Goal: Find specific page/section: Find specific page/section

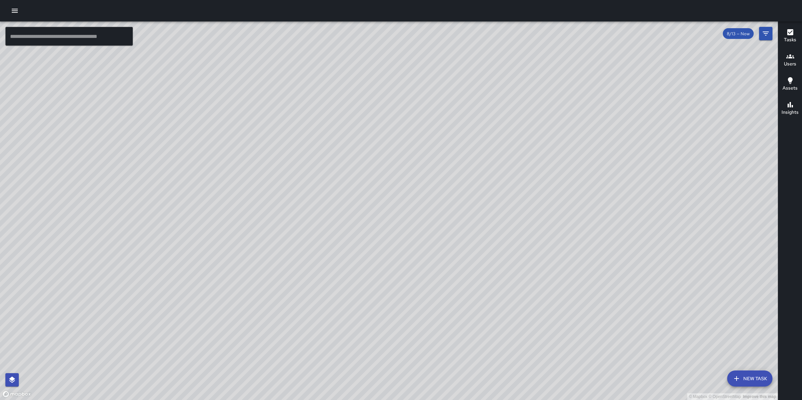
drag, startPoint x: 669, startPoint y: 234, endPoint x: 532, endPoint y: 45, distance: 233.2
click at [532, 45] on div "© Mapbox © OpenStreetMap Improve this map" at bounding box center [389, 210] width 778 height 378
drag, startPoint x: 476, startPoint y: 143, endPoint x: 415, endPoint y: 152, distance: 61.3
click at [415, 152] on div "© Mapbox © OpenStreetMap Improve this map" at bounding box center [389, 210] width 778 height 378
drag, startPoint x: 454, startPoint y: 201, endPoint x: 312, endPoint y: 70, distance: 192.1
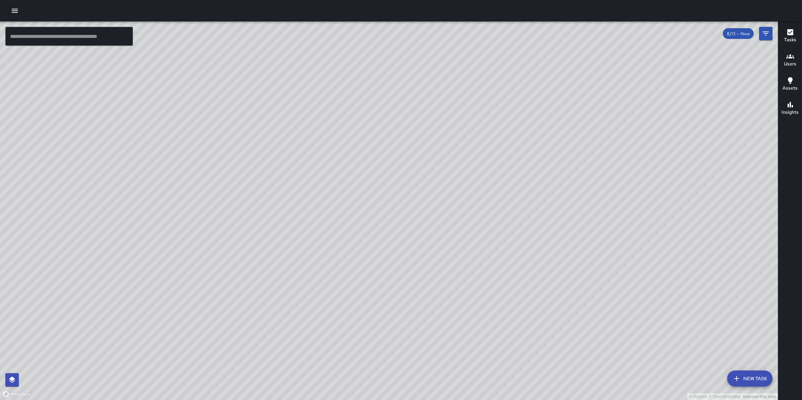
click at [312, 70] on div "© Mapbox © OpenStreetMap Improve this map" at bounding box center [389, 210] width 778 height 378
click at [11, 16] on button "button" at bounding box center [14, 10] width 13 height 13
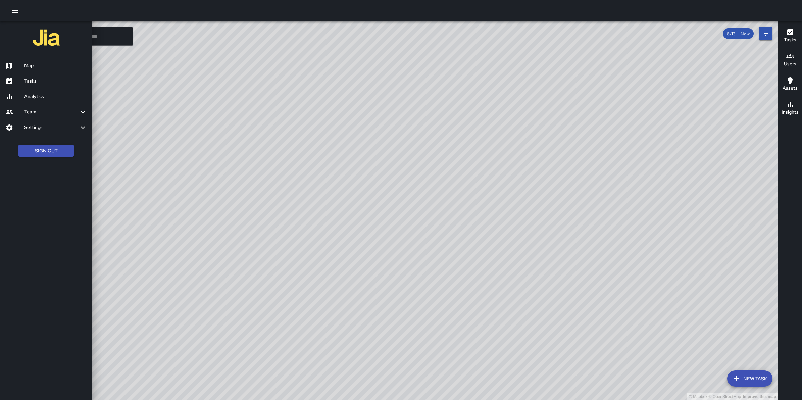
click at [36, 82] on h6 "Tasks" at bounding box center [55, 80] width 63 height 7
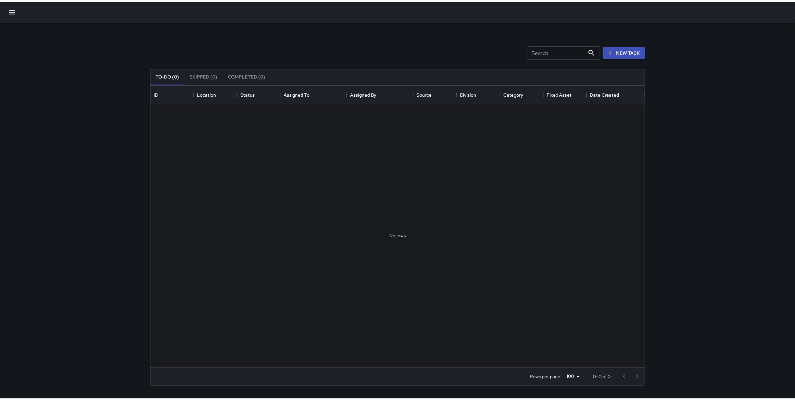
scroll to position [278, 492]
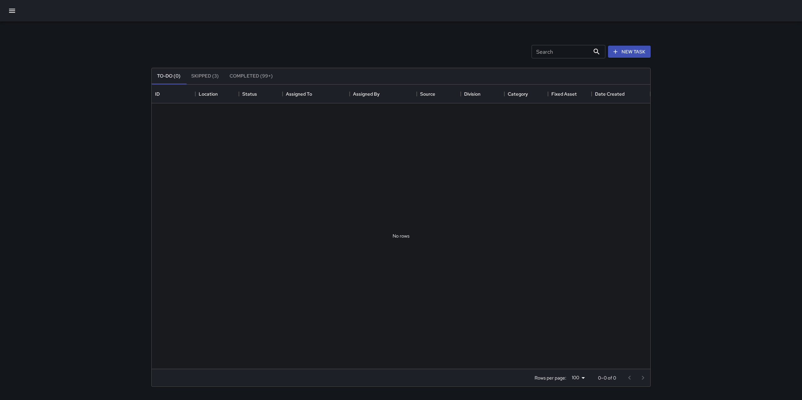
click at [12, 8] on icon "button" at bounding box center [12, 11] width 8 height 8
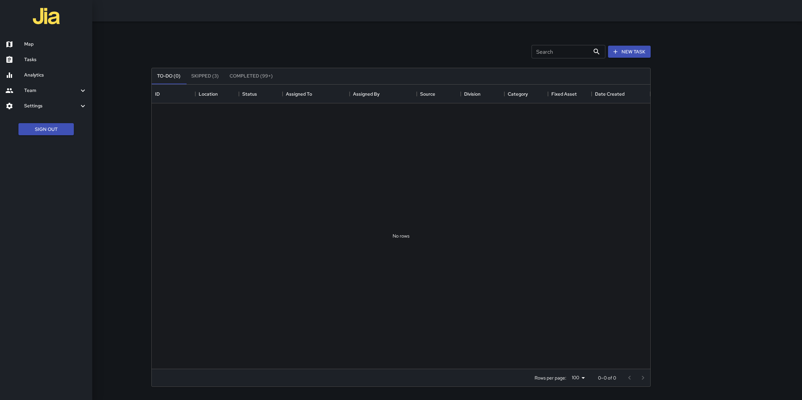
click at [34, 73] on h6 "Analytics" at bounding box center [55, 74] width 63 height 7
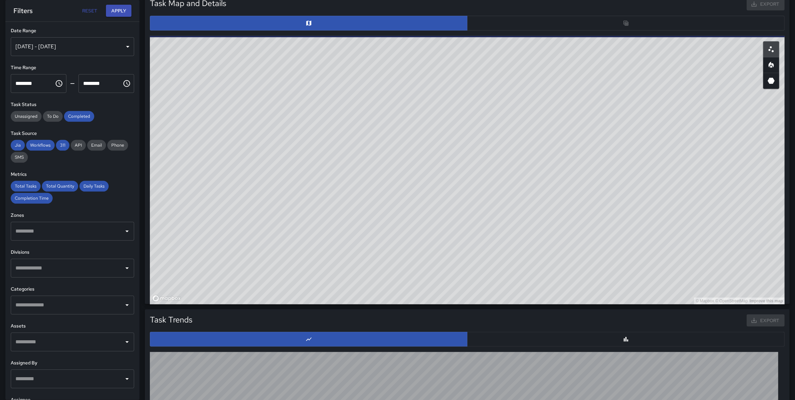
scroll to position [259, 0]
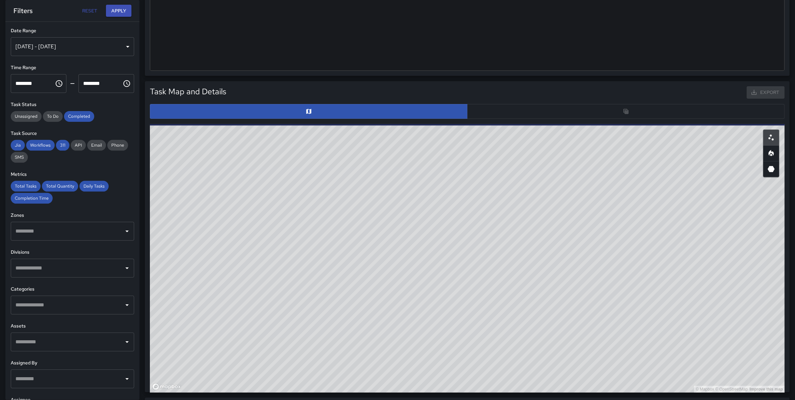
click at [611, 113] on div at bounding box center [467, 111] width 635 height 15
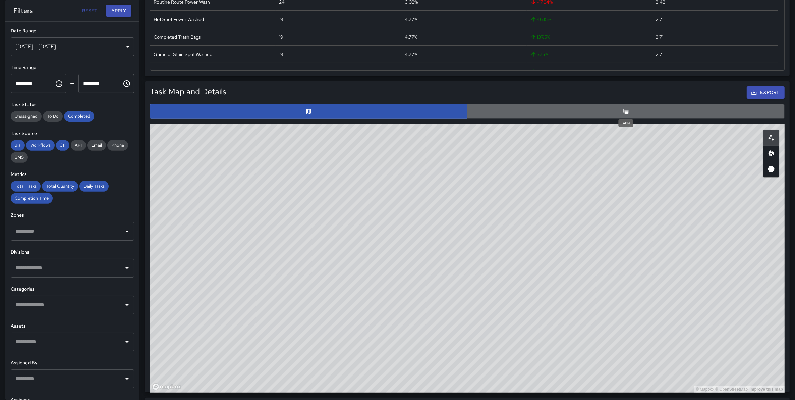
click at [629, 111] on icon "Table" at bounding box center [626, 111] width 7 height 7
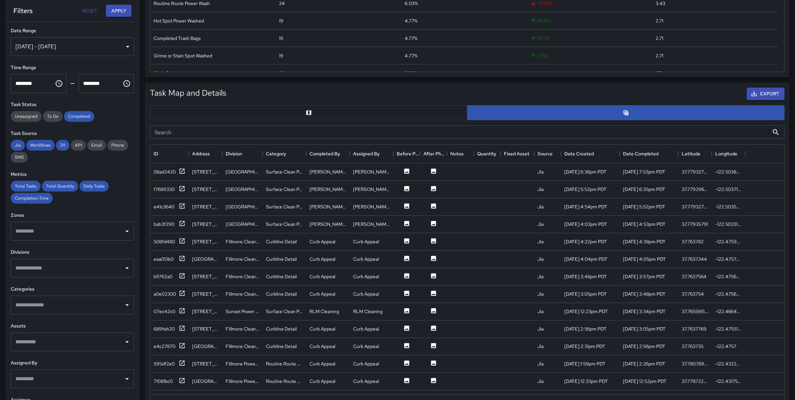
type button "table"
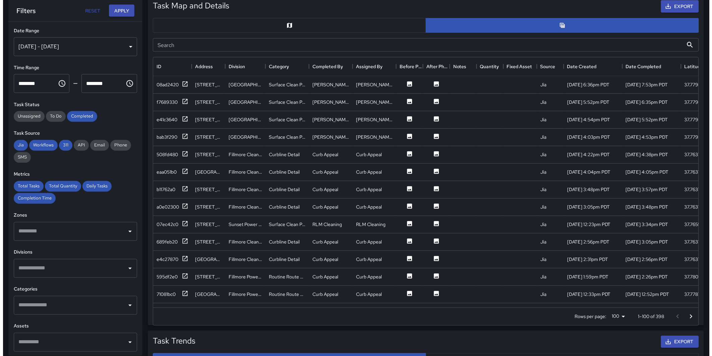
scroll to position [0, 0]
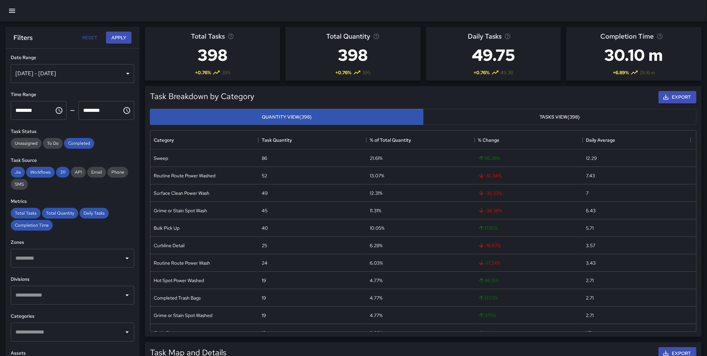
click at [13, 9] on icon "button" at bounding box center [12, 11] width 8 height 8
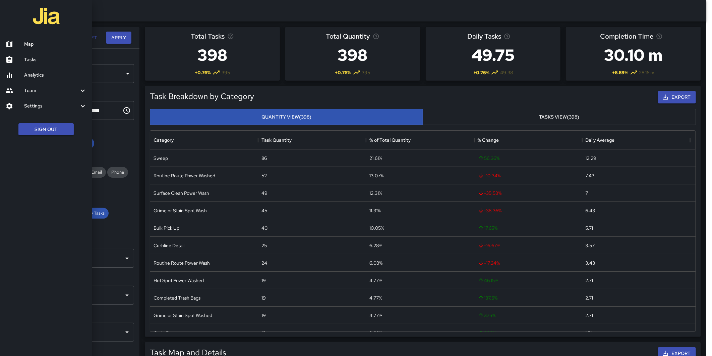
scroll to position [6, 5]
click at [31, 65] on link "Tasks" at bounding box center [46, 59] width 92 height 15
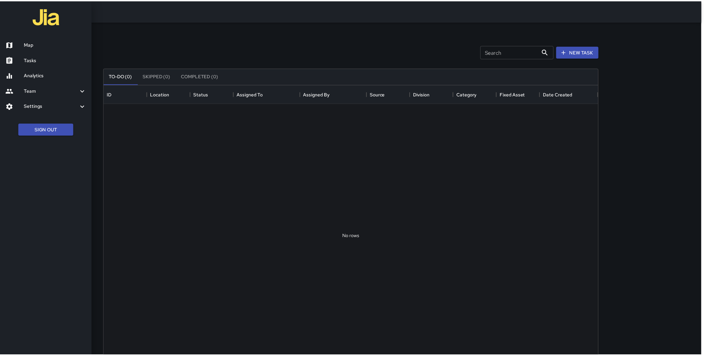
scroll to position [278, 492]
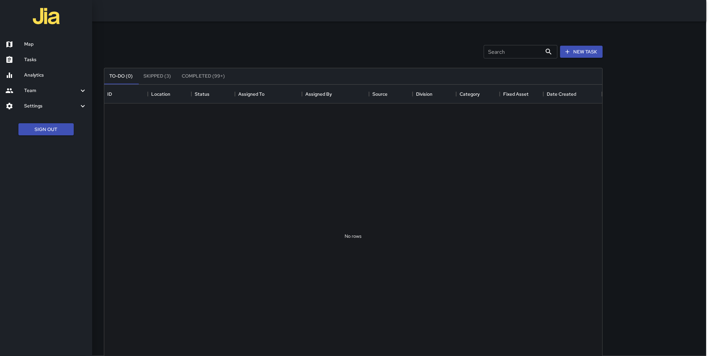
click at [32, 75] on h6 "Analytics" at bounding box center [55, 74] width 63 height 7
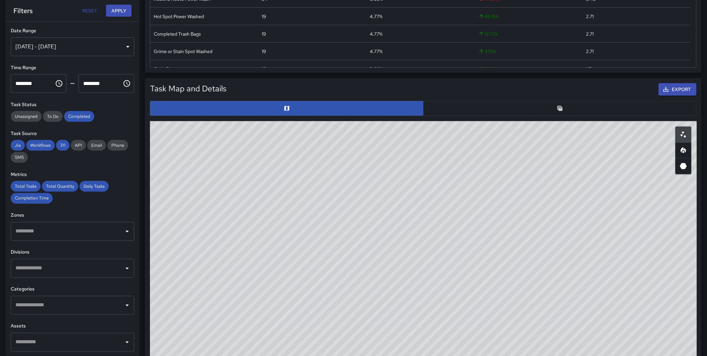
scroll to position [279, 0]
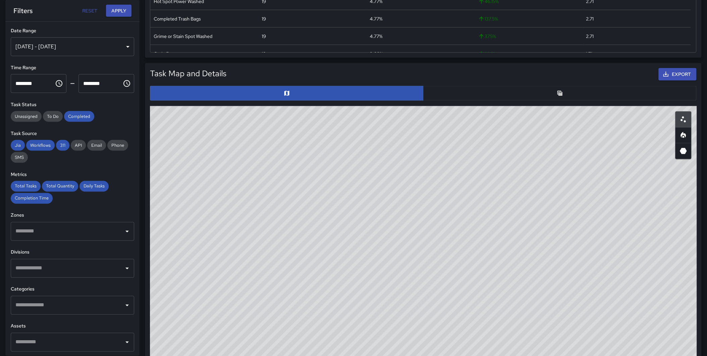
click at [552, 93] on button "button" at bounding box center [559, 93] width 273 height 15
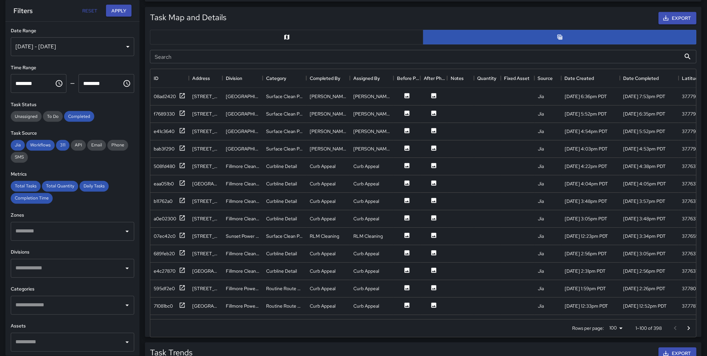
scroll to position [333, 0]
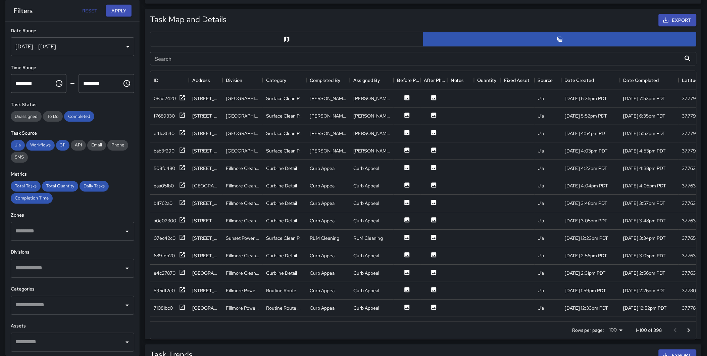
type button "table"
